Goal: Information Seeking & Learning: Learn about a topic

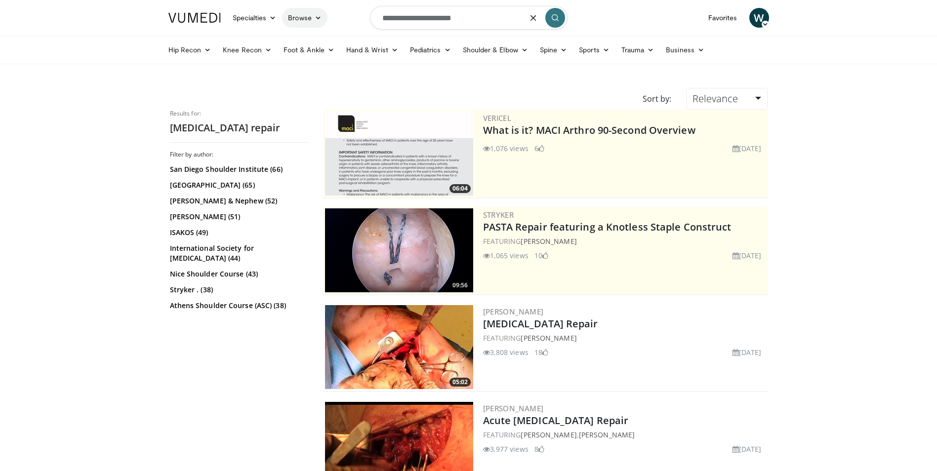
drag, startPoint x: 478, startPoint y: 22, endPoint x: 316, endPoint y: 18, distance: 162.1
click at [316, 18] on nav "Specialties Adult & Family Medicine Allergy, Asthma, Immunology Anesthesiology …" at bounding box center [469, 18] width 613 height 36
type input "**********"
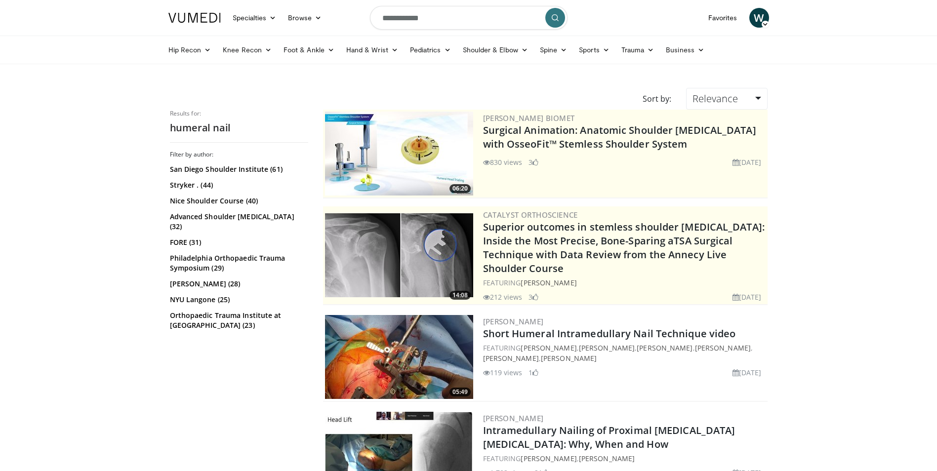
click at [413, 22] on input "**********" at bounding box center [469, 18] width 198 height 24
type input "**********"
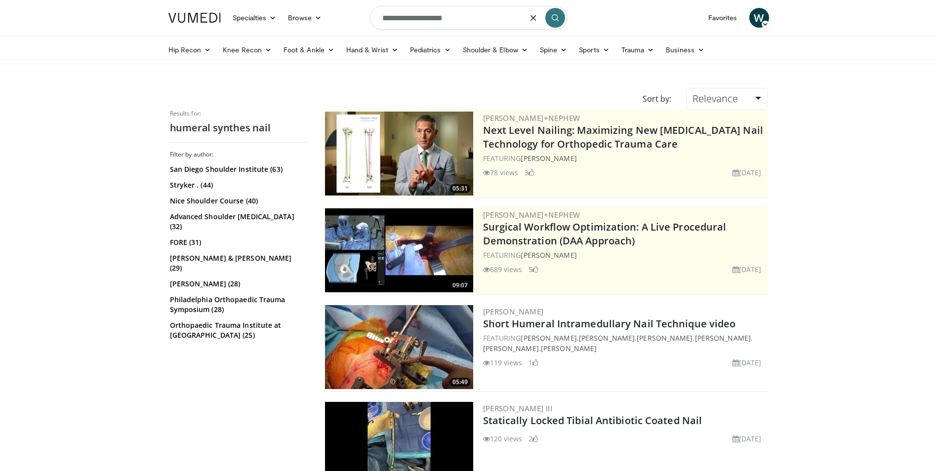
drag, startPoint x: 442, startPoint y: 18, endPoint x: 413, endPoint y: 23, distance: 29.1
click at [413, 23] on input "**********" at bounding box center [469, 18] width 198 height 24
type input "**********"
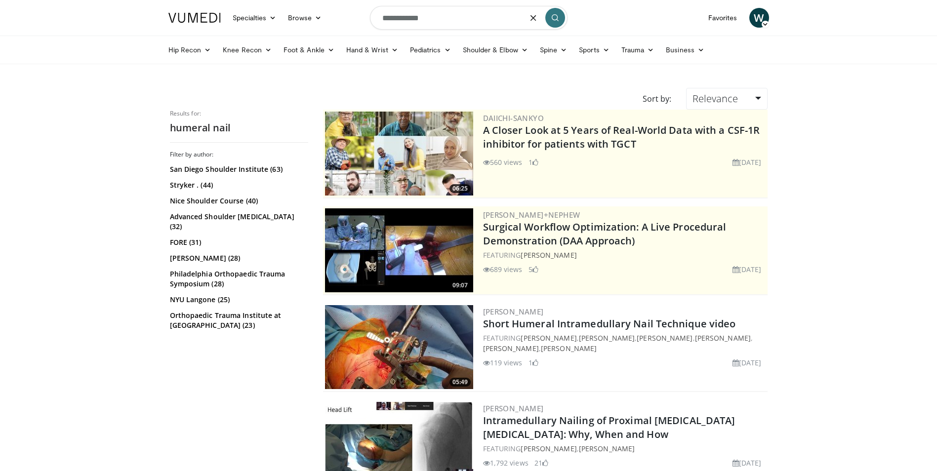
click at [410, 17] on input "**********" at bounding box center [469, 18] width 198 height 24
type input "**********"
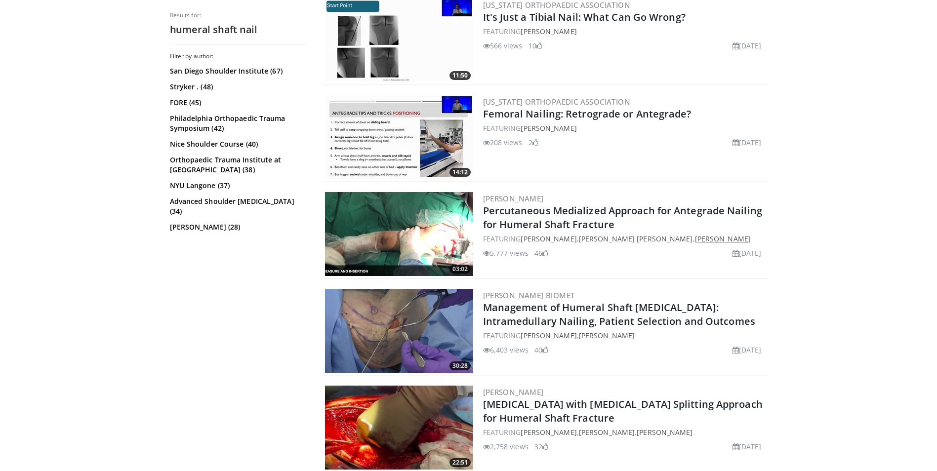
scroll to position [889, 0]
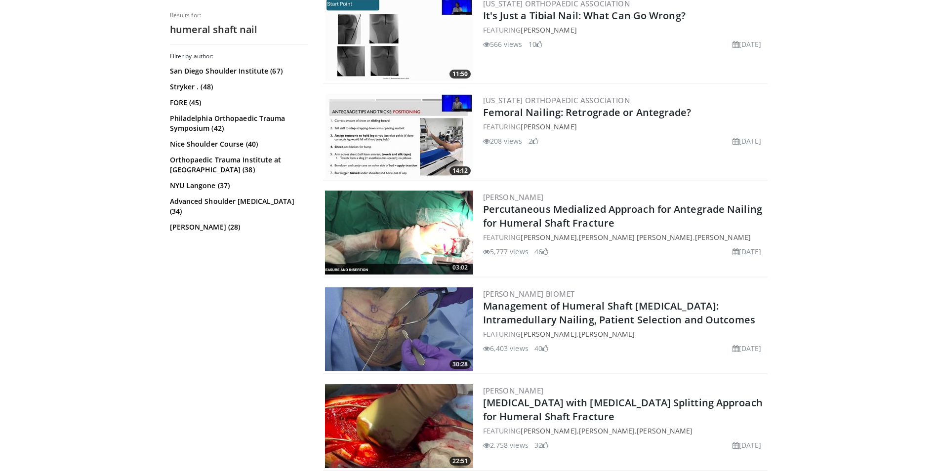
click at [398, 330] on img at bounding box center [399, 330] width 148 height 84
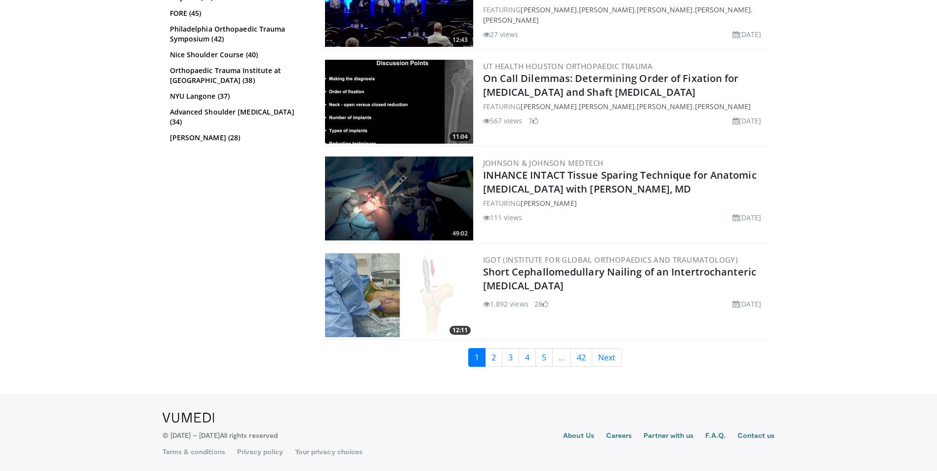
scroll to position [2377, 0]
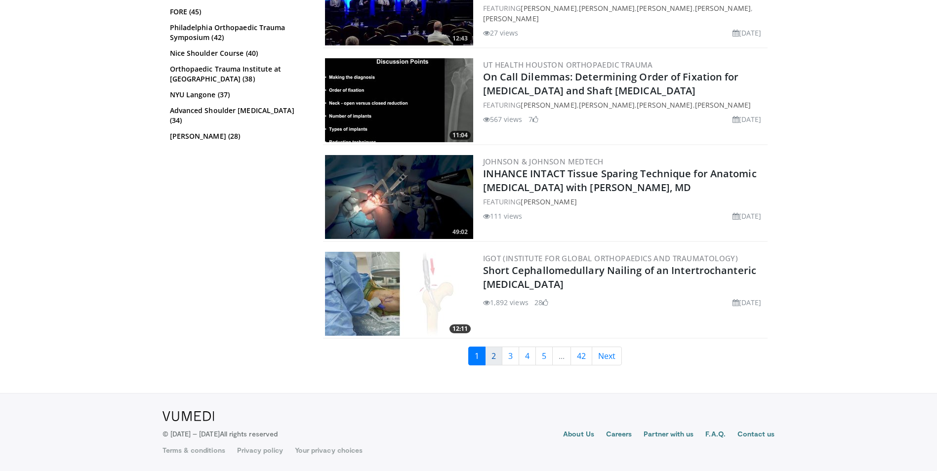
click at [489, 355] on link "2" at bounding box center [493, 356] width 17 height 19
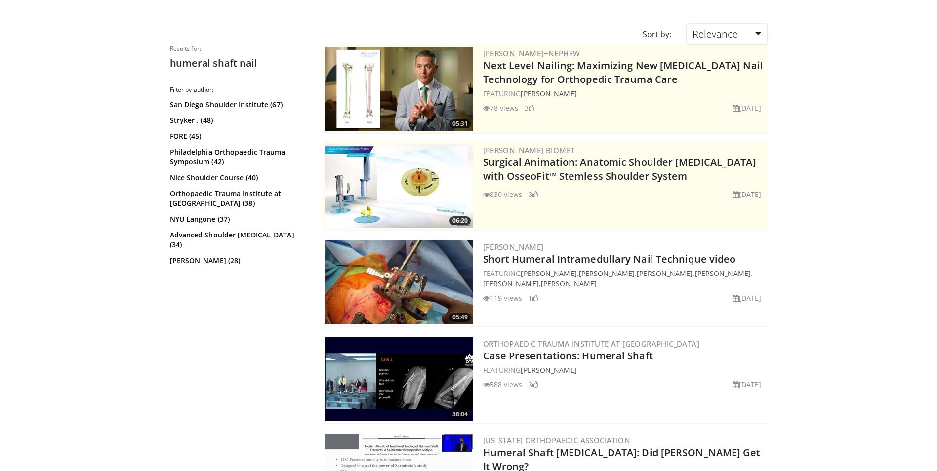
scroll to position [55, 0]
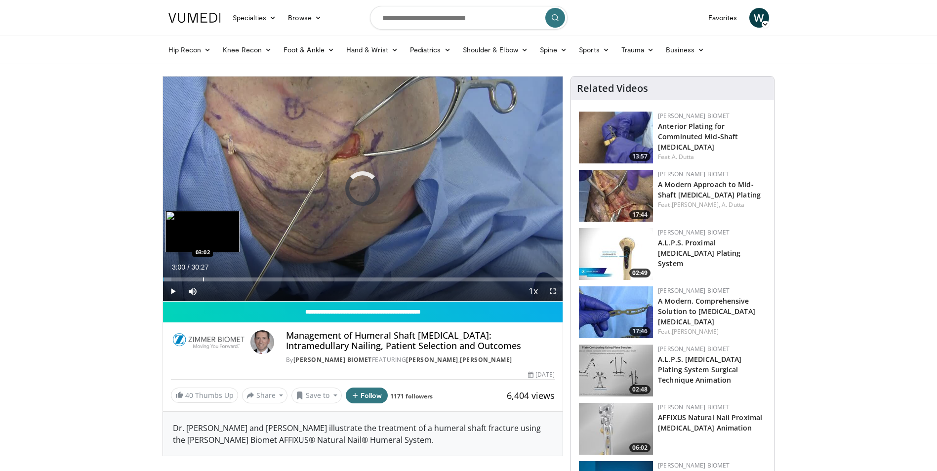
click at [203, 279] on div "Progress Bar" at bounding box center [203, 280] width 1 height 4
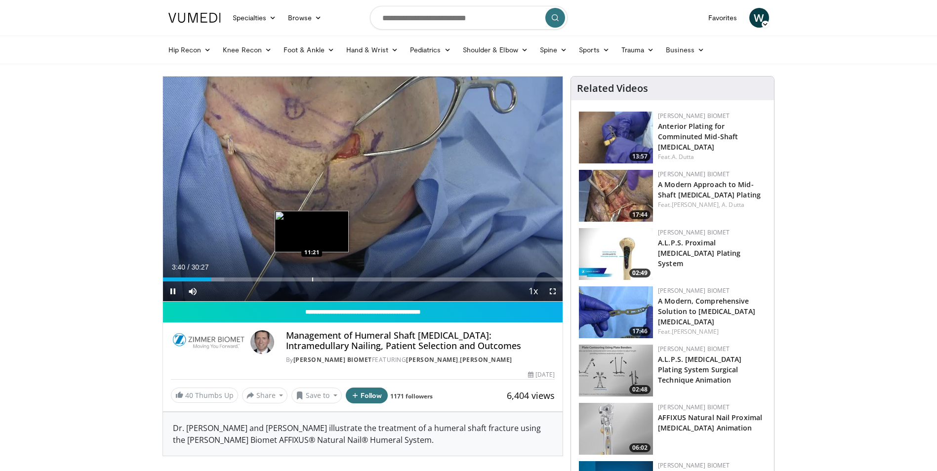
click at [312, 281] on div "Progress Bar" at bounding box center [312, 280] width 1 height 4
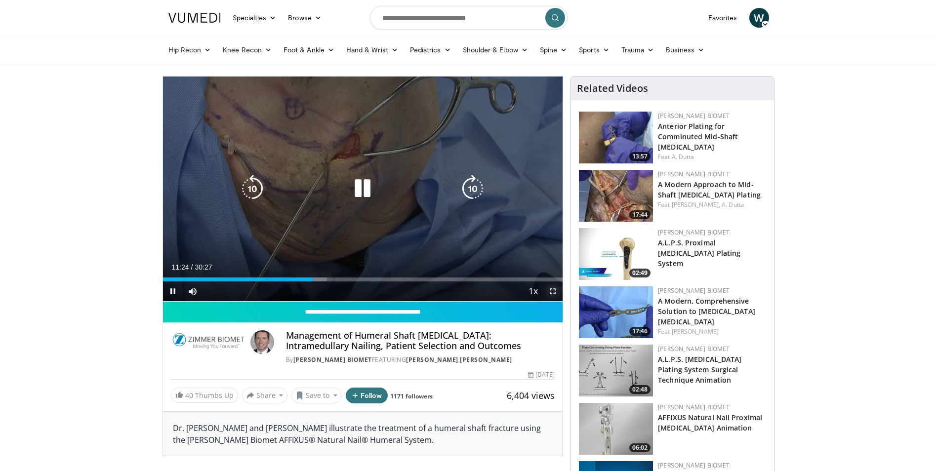
drag, startPoint x: 553, startPoint y: 290, endPoint x: 555, endPoint y: 327, distance: 36.6
click at [553, 290] on span "Video Player" at bounding box center [553, 292] width 20 height 20
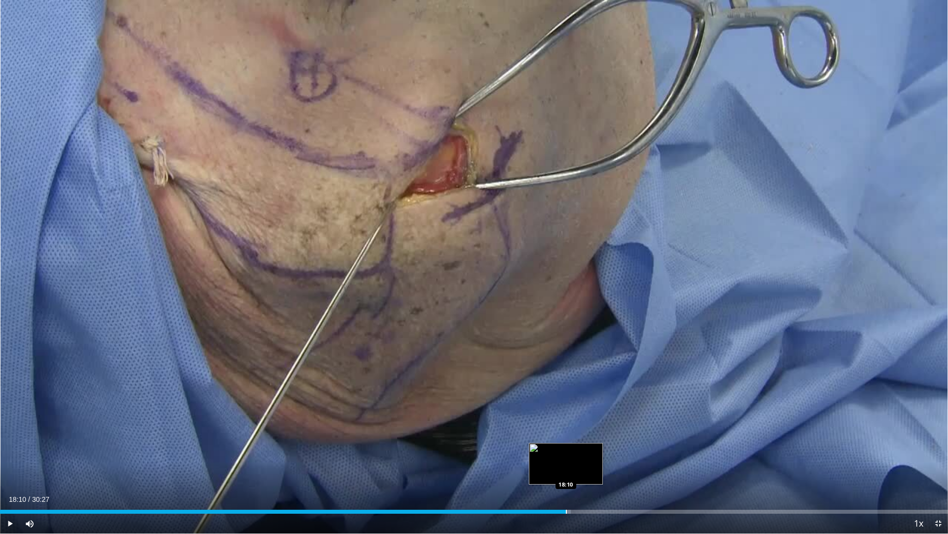
click at [566, 471] on div "Progress Bar" at bounding box center [566, 511] width 1 height 4
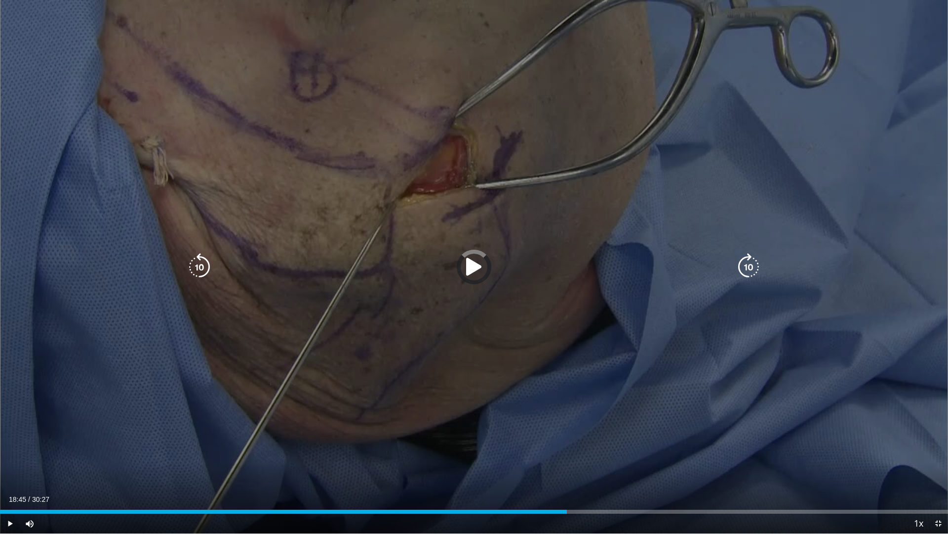
click at [584, 471] on div "Loaded : 0.00% 18:11 18:41" at bounding box center [474, 511] width 948 height 4
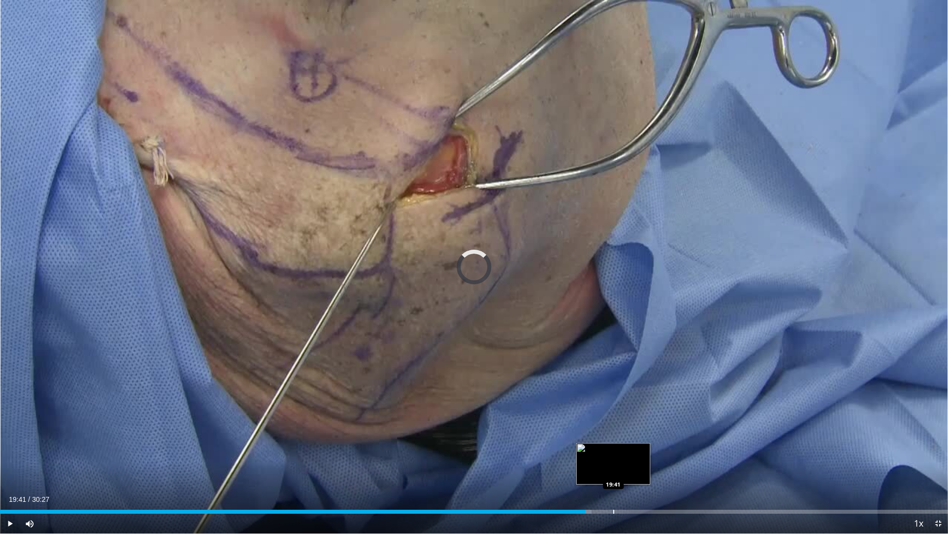
click at [614, 471] on div "Progress Bar" at bounding box center [614, 511] width 1 height 4
click at [625, 471] on div "Loaded : 66.23% 19:44 20:03" at bounding box center [474, 508] width 948 height 9
click at [641, 471] on div "Loaded : 66.77% 20:05 20:34" at bounding box center [474, 508] width 948 height 9
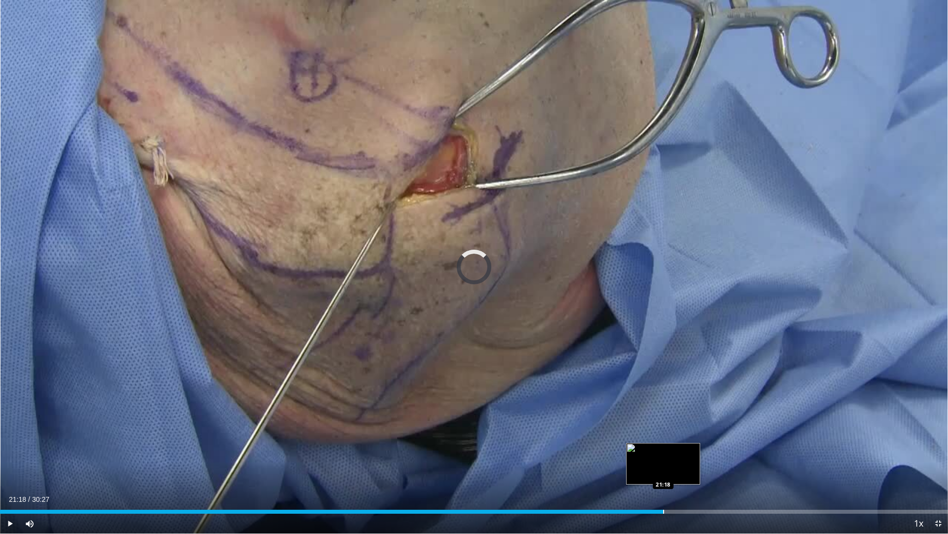
click at [663, 471] on div "Progress Bar" at bounding box center [663, 511] width 1 height 4
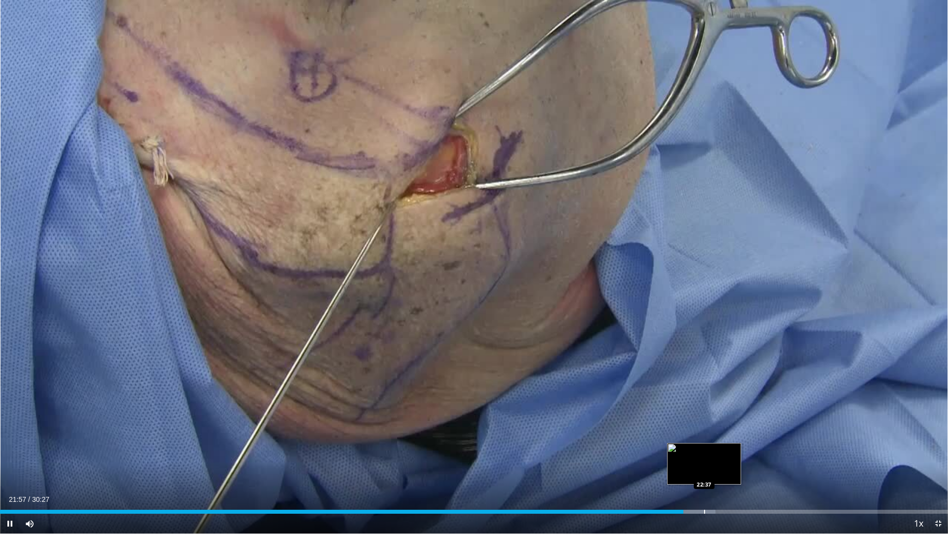
click at [704, 471] on div "Progress Bar" at bounding box center [704, 511] width 1 height 4
click at [720, 471] on div "Progress Bar" at bounding box center [720, 511] width 1 height 4
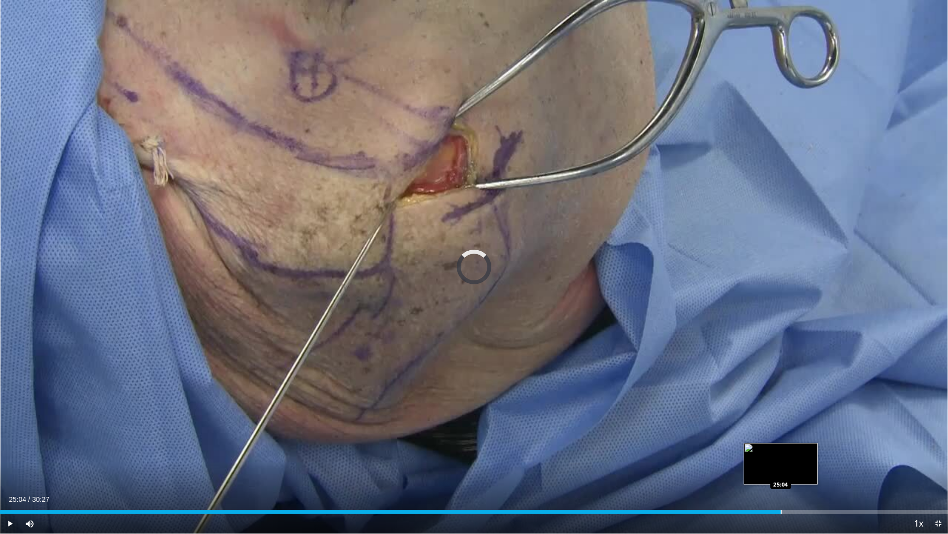
click at [781, 471] on div "Progress Bar" at bounding box center [781, 511] width 1 height 4
click at [788, 471] on div "Loaded : 83.19% 25:05 25:18" at bounding box center [474, 508] width 948 height 9
click at [807, 471] on div "Loaded : 83.19% 25:19 25:53" at bounding box center [474, 508] width 948 height 9
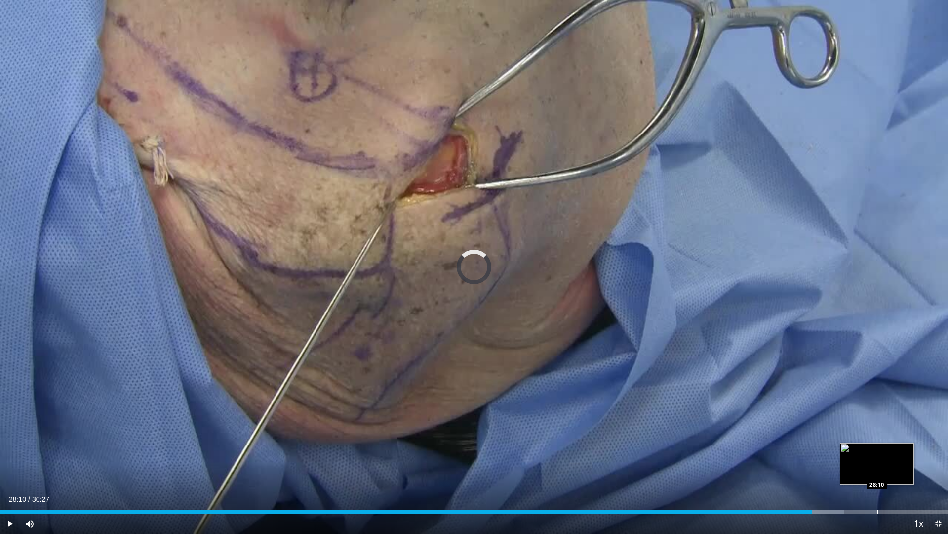
click at [877, 471] on div "Loaded : 89.04% 28:10 28:10" at bounding box center [474, 508] width 948 height 9
click at [887, 471] on div "Progress Bar" at bounding box center [887, 511] width 1 height 4
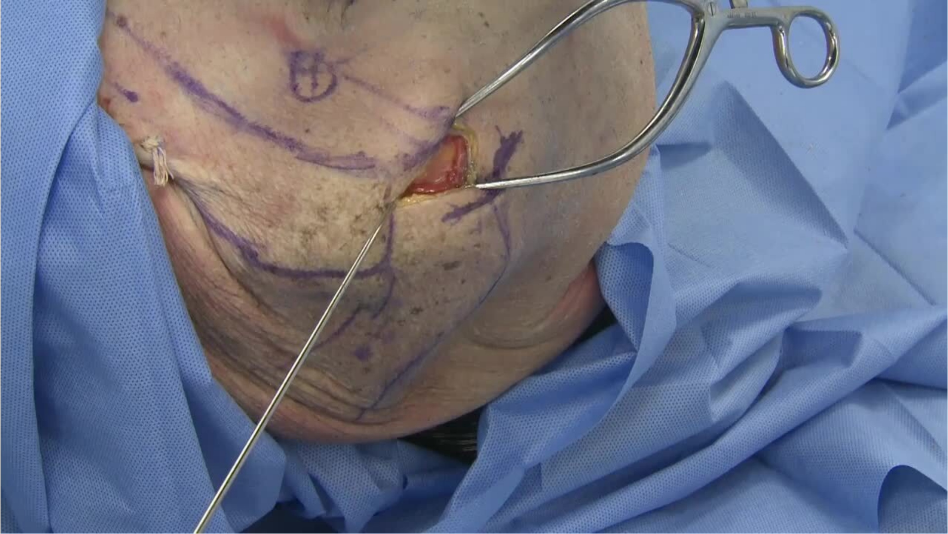
click at [900, 471] on div "10 seconds Tap to unmute" at bounding box center [474, 266] width 948 height 533
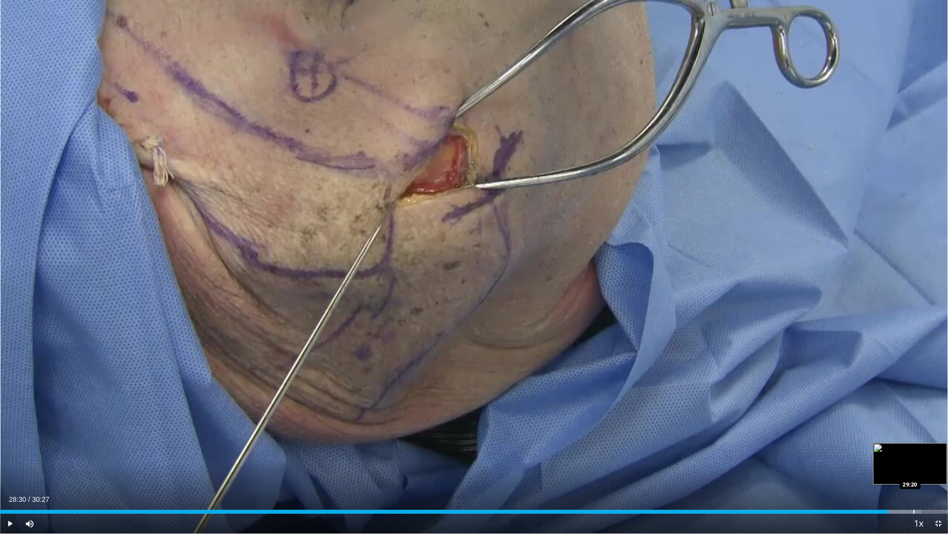
click at [914, 471] on div "Progress Bar" at bounding box center [914, 511] width 1 height 4
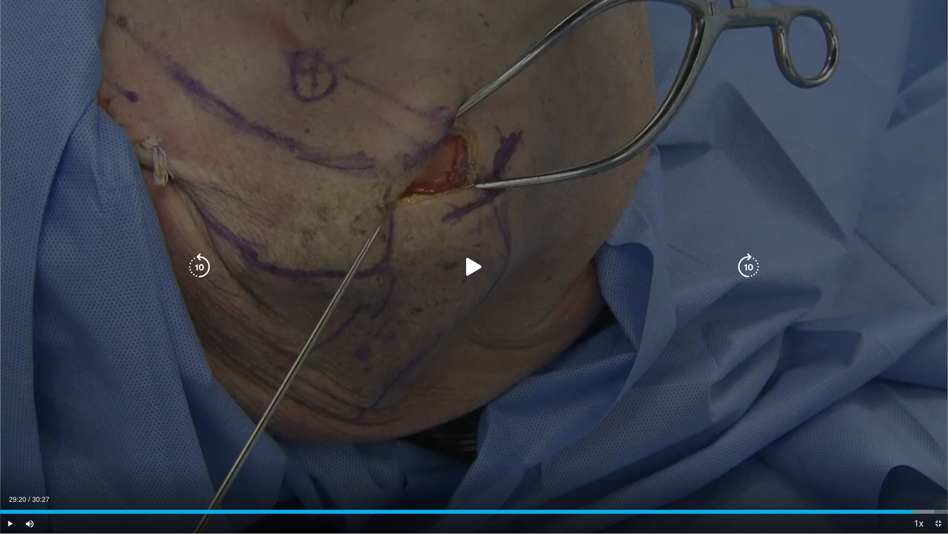
click at [478, 270] on icon "Video Player" at bounding box center [474, 267] width 28 height 28
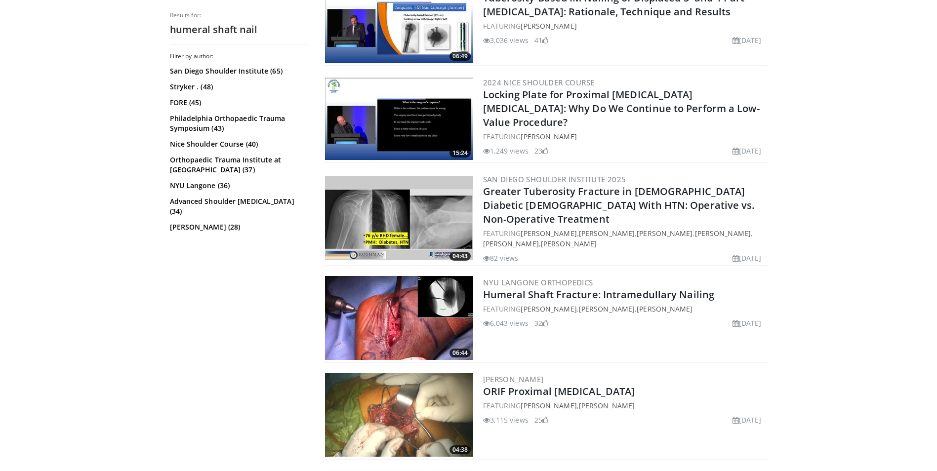
scroll to position [445, 0]
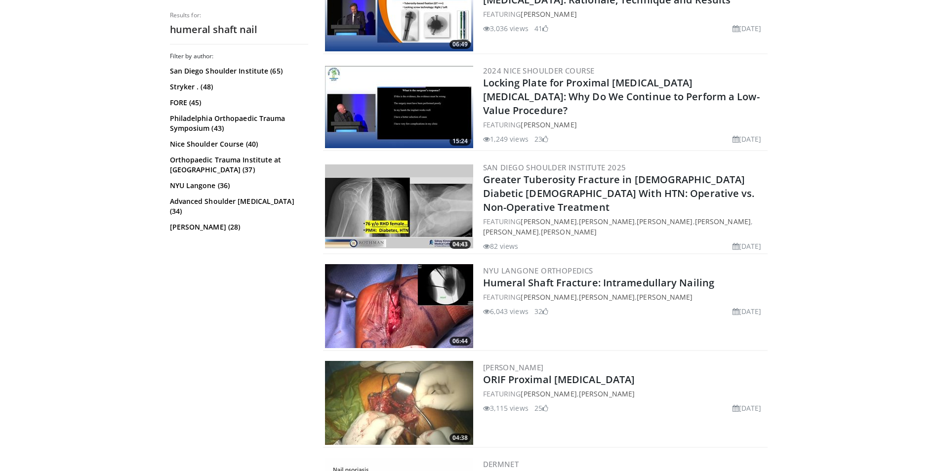
click at [376, 288] on img at bounding box center [399, 306] width 148 height 84
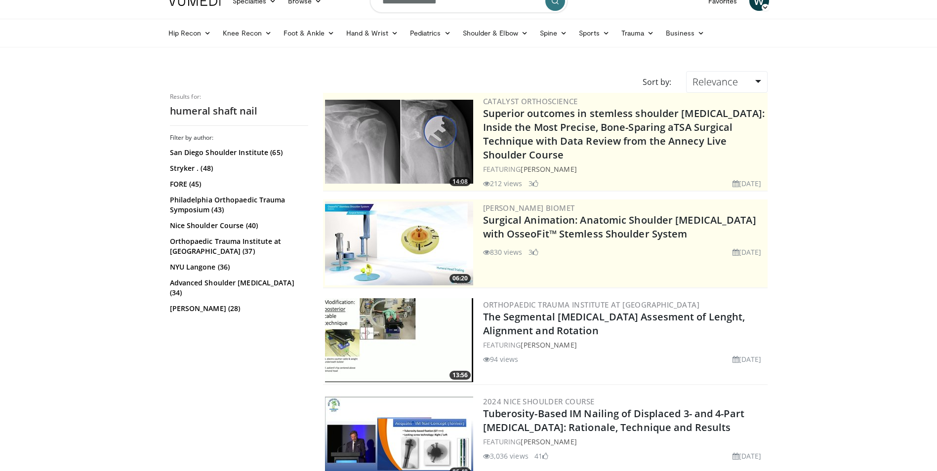
scroll to position [0, 0]
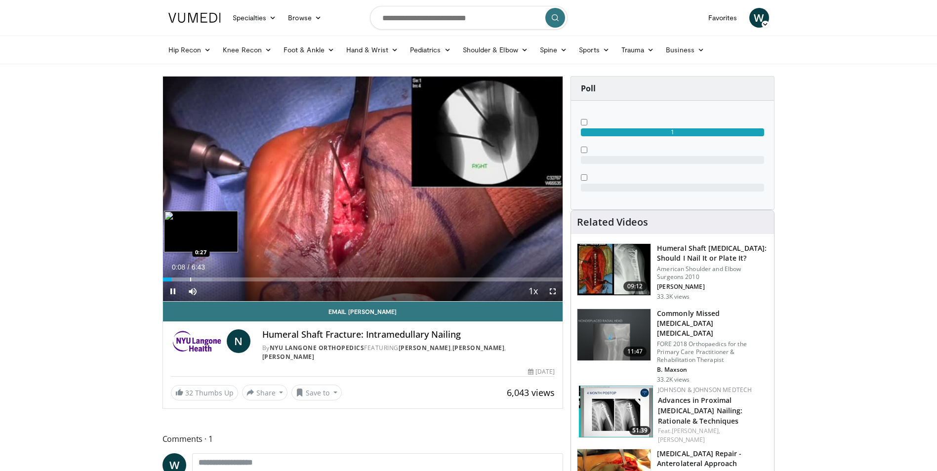
click at [190, 280] on div "Progress Bar" at bounding box center [190, 280] width 1 height 4
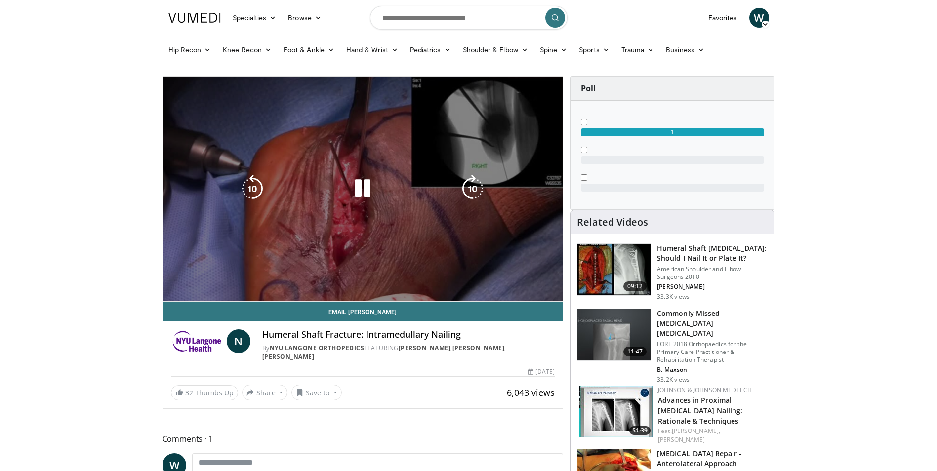
click at [212, 279] on video-js "**********" at bounding box center [363, 189] width 400 height 225
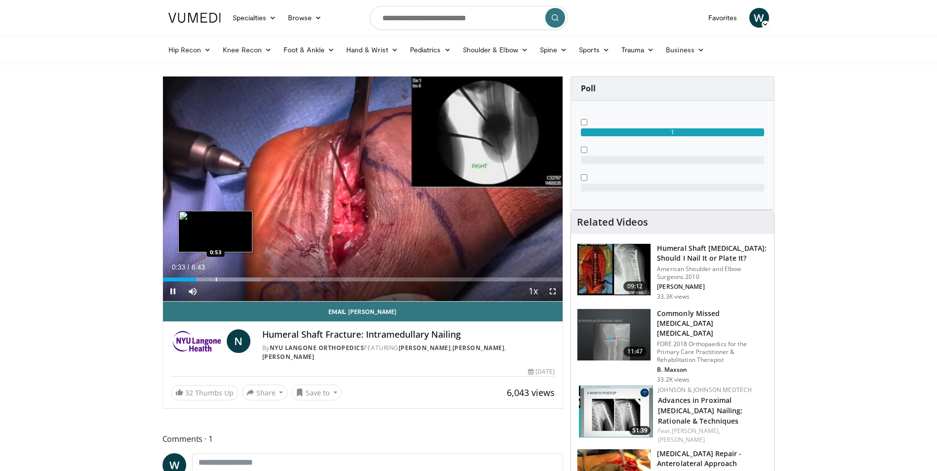
click at [216, 279] on div "Progress Bar" at bounding box center [216, 280] width 1 height 4
click at [233, 279] on div "Progress Bar" at bounding box center [233, 280] width 1 height 4
click at [244, 279] on div "Progress Bar" at bounding box center [233, 280] width 58 height 4
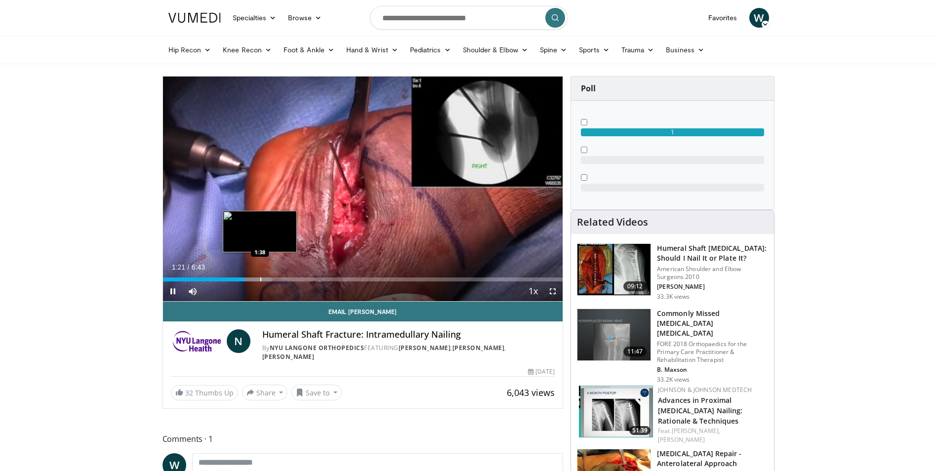
click at [260, 279] on div "Progress Bar" at bounding box center [260, 280] width 1 height 4
click at [552, 290] on span "Video Player" at bounding box center [553, 292] width 20 height 20
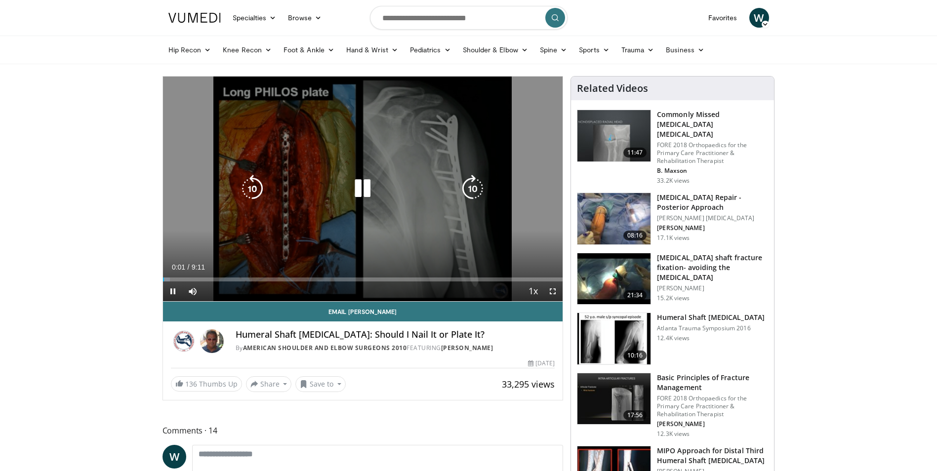
click at [364, 184] on icon "Video Player" at bounding box center [363, 189] width 28 height 28
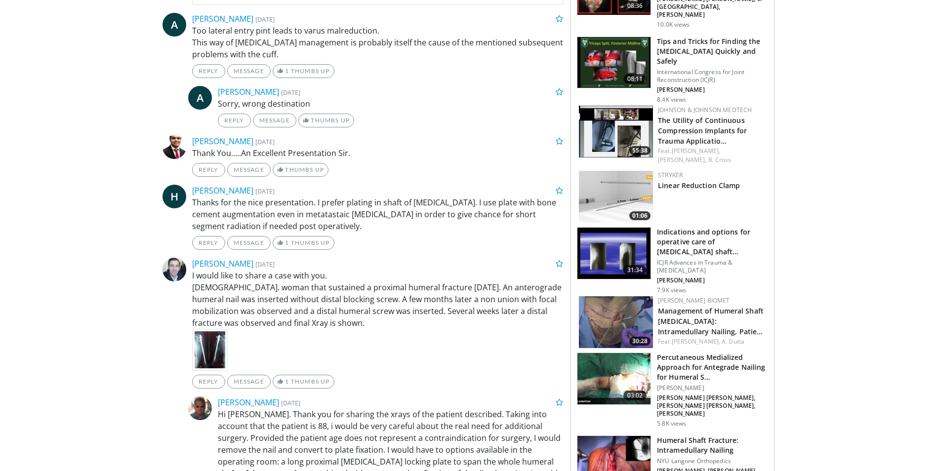
scroll to position [494, 0]
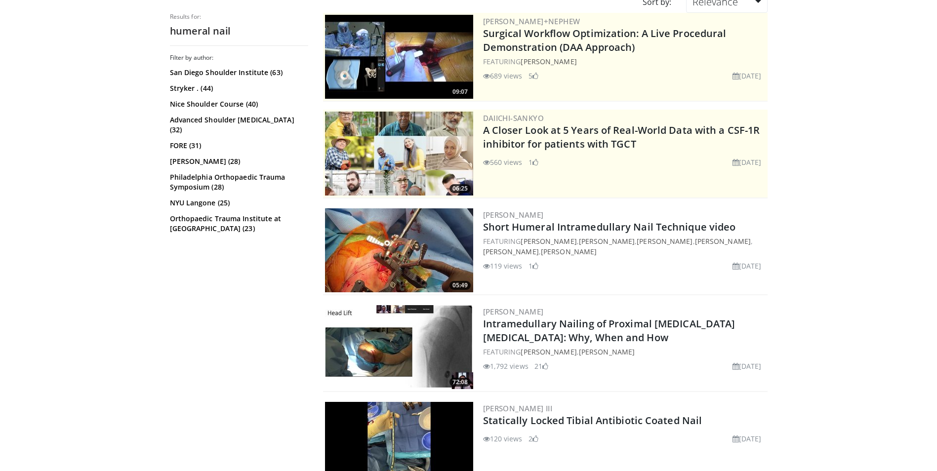
scroll to position [99, 0]
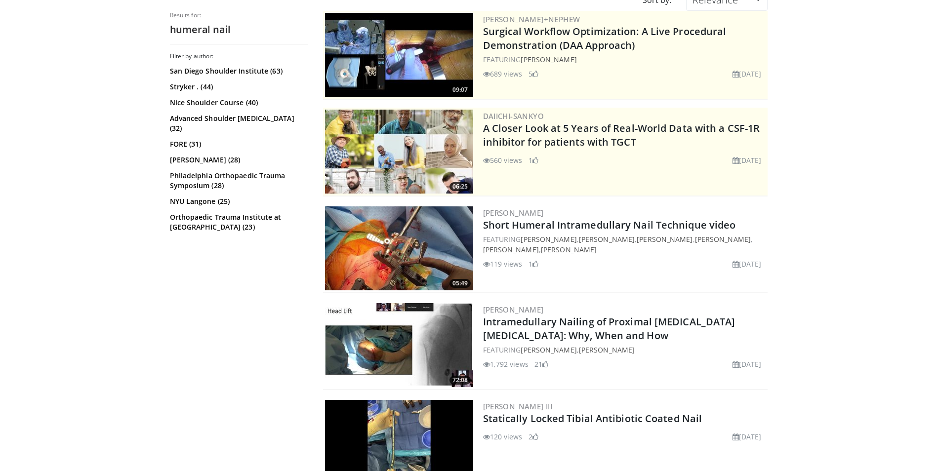
click at [377, 358] on img at bounding box center [399, 345] width 148 height 84
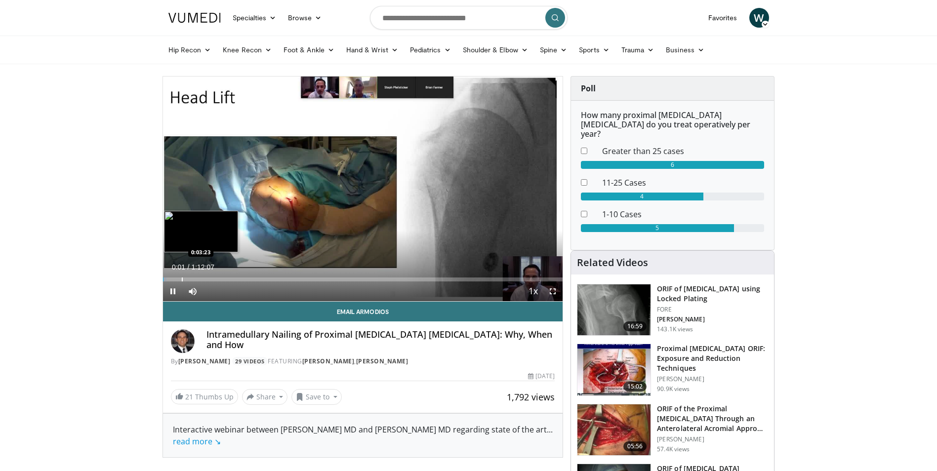
click at [182, 278] on div "Progress Bar" at bounding box center [182, 280] width 1 height 4
click at [189, 278] on div "Progress Bar" at bounding box center [189, 280] width 1 height 4
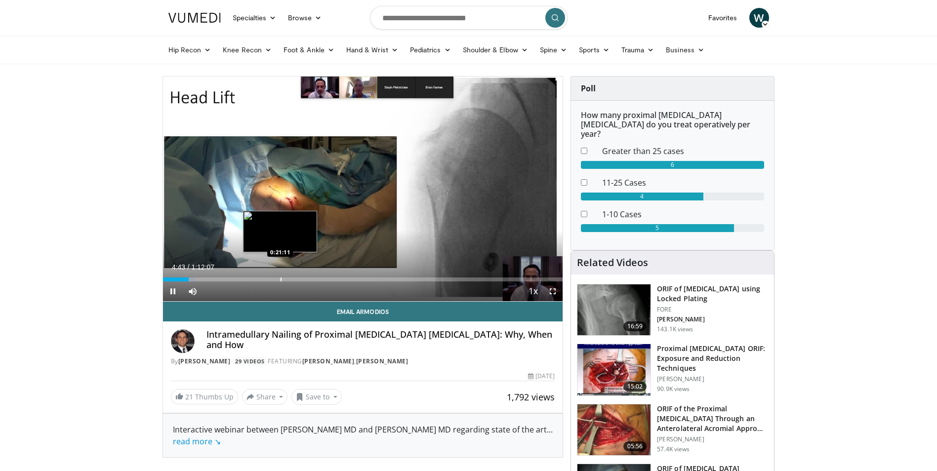
click at [281, 281] on div "Progress Bar" at bounding box center [281, 280] width 1 height 4
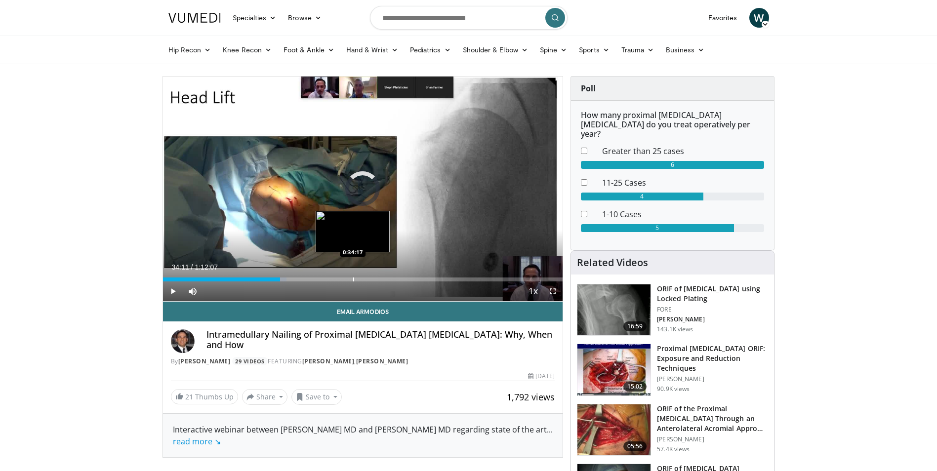
click at [353, 280] on div "Progress Bar" at bounding box center [353, 280] width 1 height 4
click at [348, 280] on div "Progress Bar" at bounding box center [348, 280] width 1 height 4
click at [330, 280] on div "Progress Bar" at bounding box center [330, 280] width 1 height 4
click at [323, 280] on div "Progress Bar" at bounding box center [323, 280] width 1 height 4
click at [342, 278] on div "Progress Bar" at bounding box center [342, 280] width 1 height 4
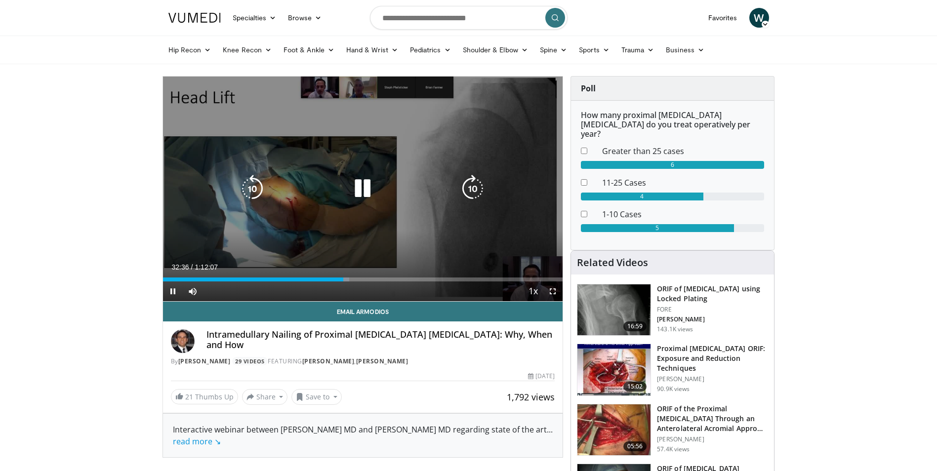
click at [363, 190] on icon "Video Player" at bounding box center [363, 189] width 28 height 28
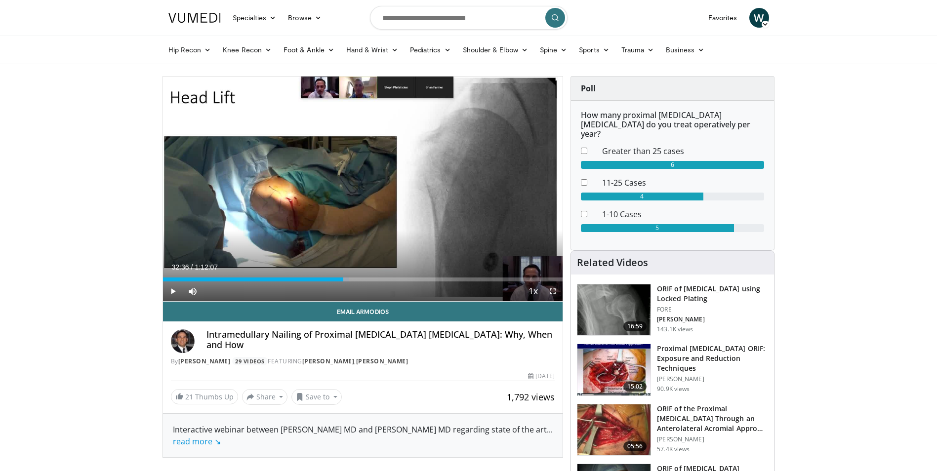
click at [552, 292] on span "Video Player" at bounding box center [553, 292] width 20 height 20
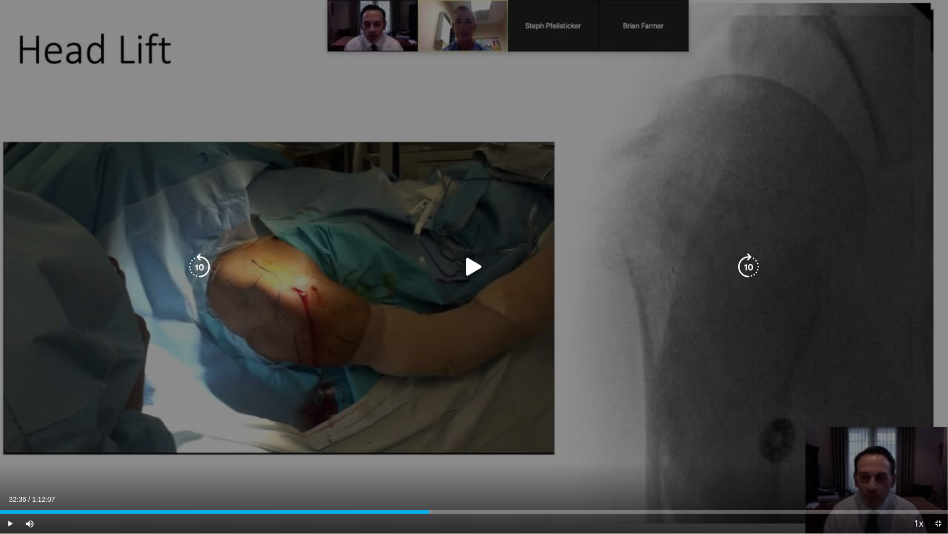
click at [474, 267] on icon "Video Player" at bounding box center [474, 267] width 28 height 28
click at [492, 471] on div "Loaded : 51.58% 0:36:07 0:37:20" at bounding box center [474, 511] width 948 height 4
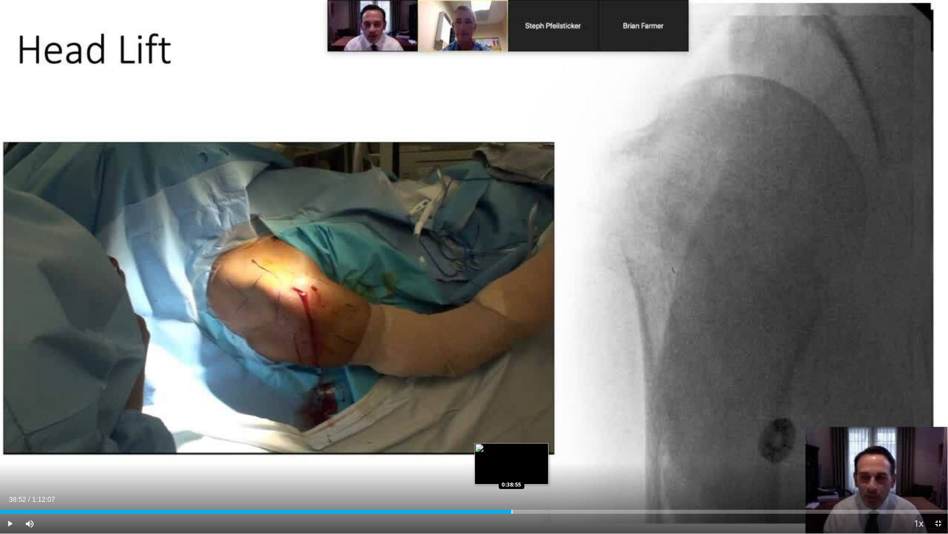
click at [511, 471] on div "Loaded : 54.12% 0:38:52 0:38:55" at bounding box center [474, 511] width 948 height 4
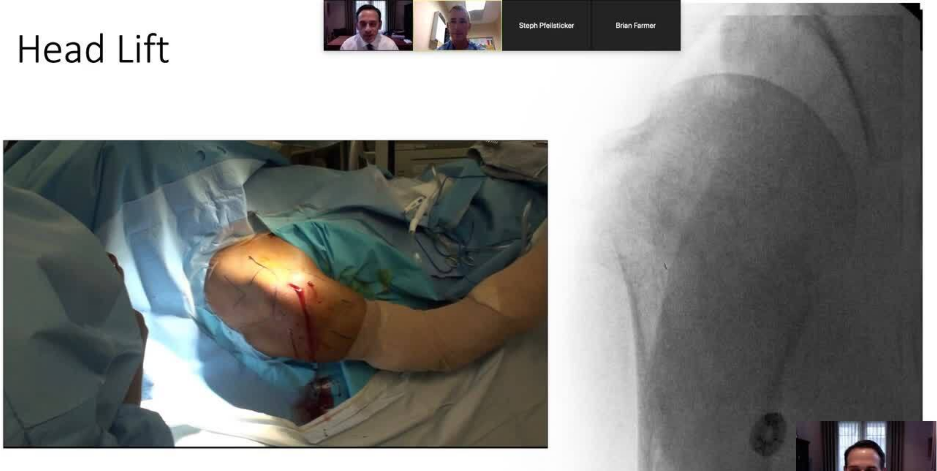
scroll to position [247, 0]
